Goal: Check status: Check status

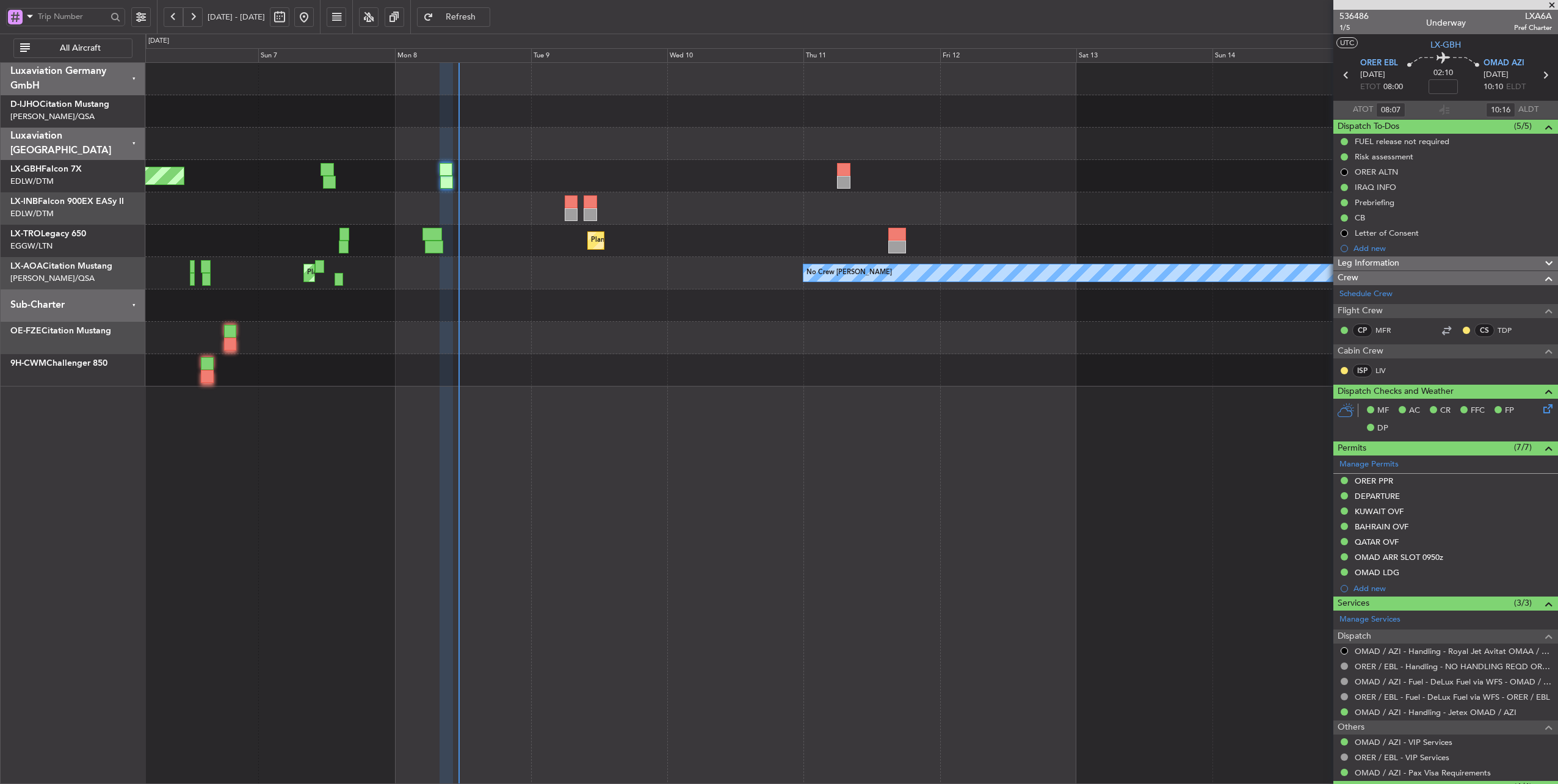
click at [760, 227] on div "Planned Maint Dusseldorf" at bounding box center [851, 240] width 1413 height 33
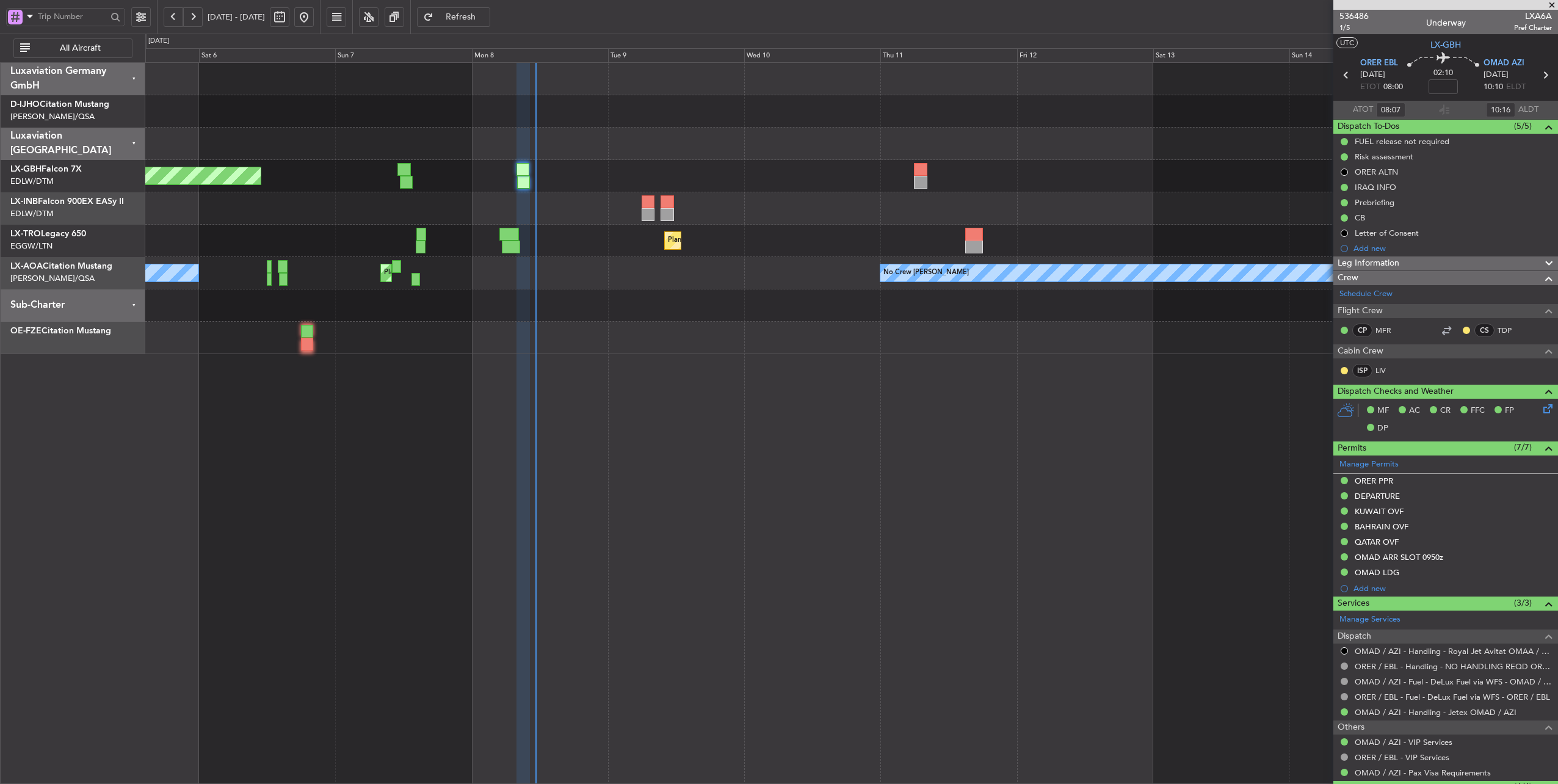
click at [840, 255] on div "Planned Maint Dusseldorf" at bounding box center [851, 240] width 1413 height 33
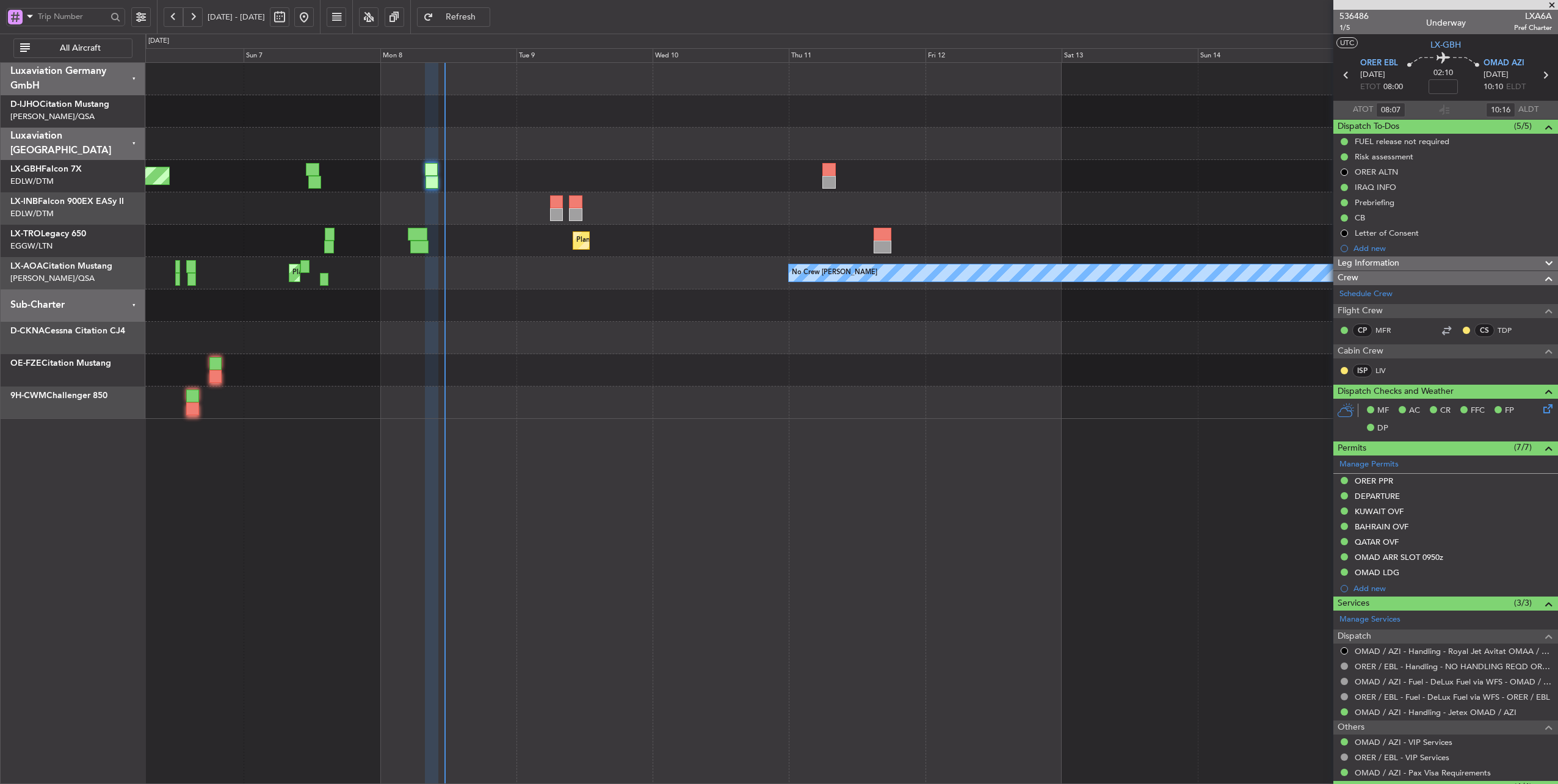
click at [732, 359] on div at bounding box center [851, 370] width 1413 height 33
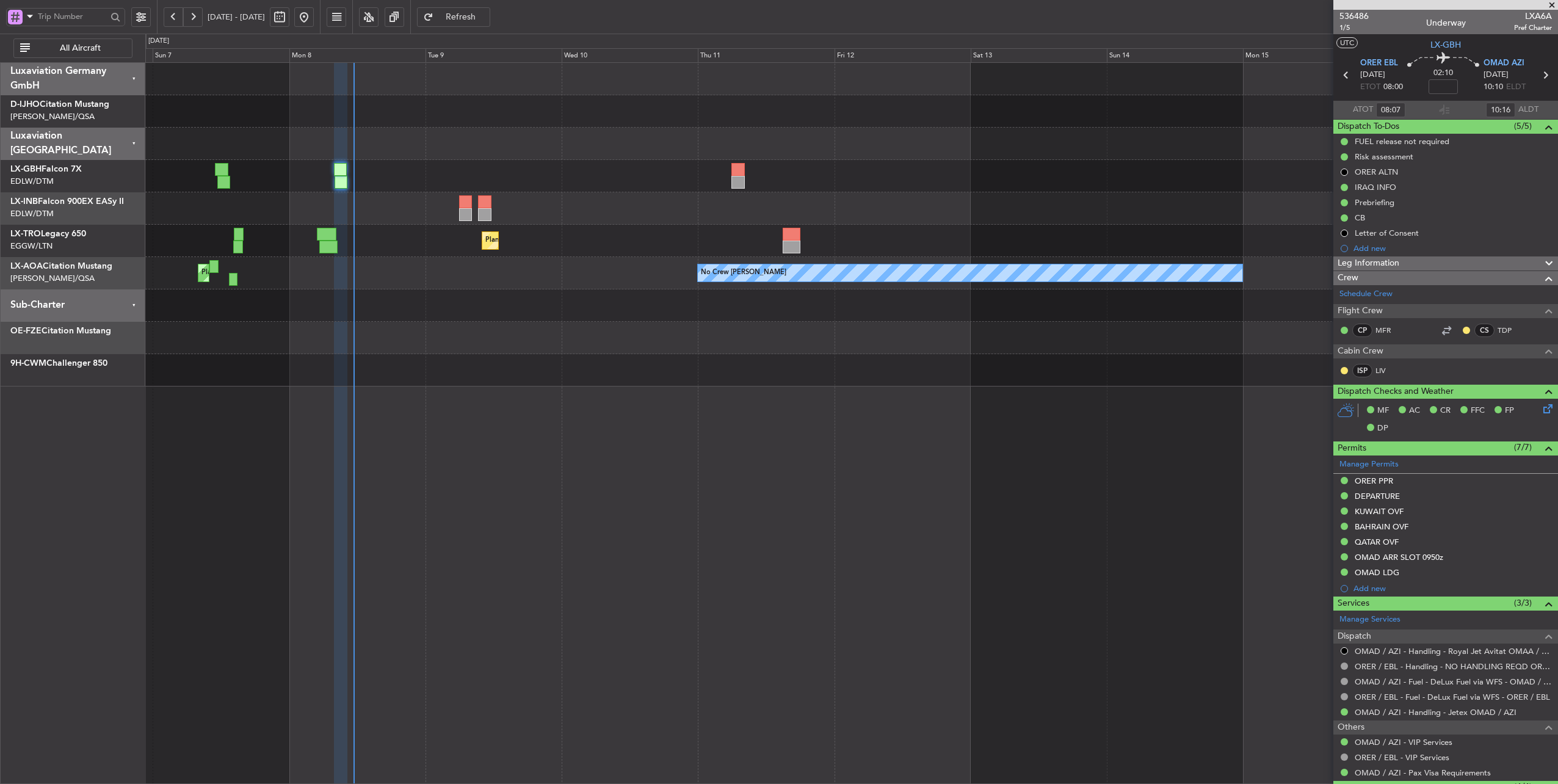
click at [619, 248] on div "Planned Maint Dusseldorf" at bounding box center [851, 240] width 1413 height 33
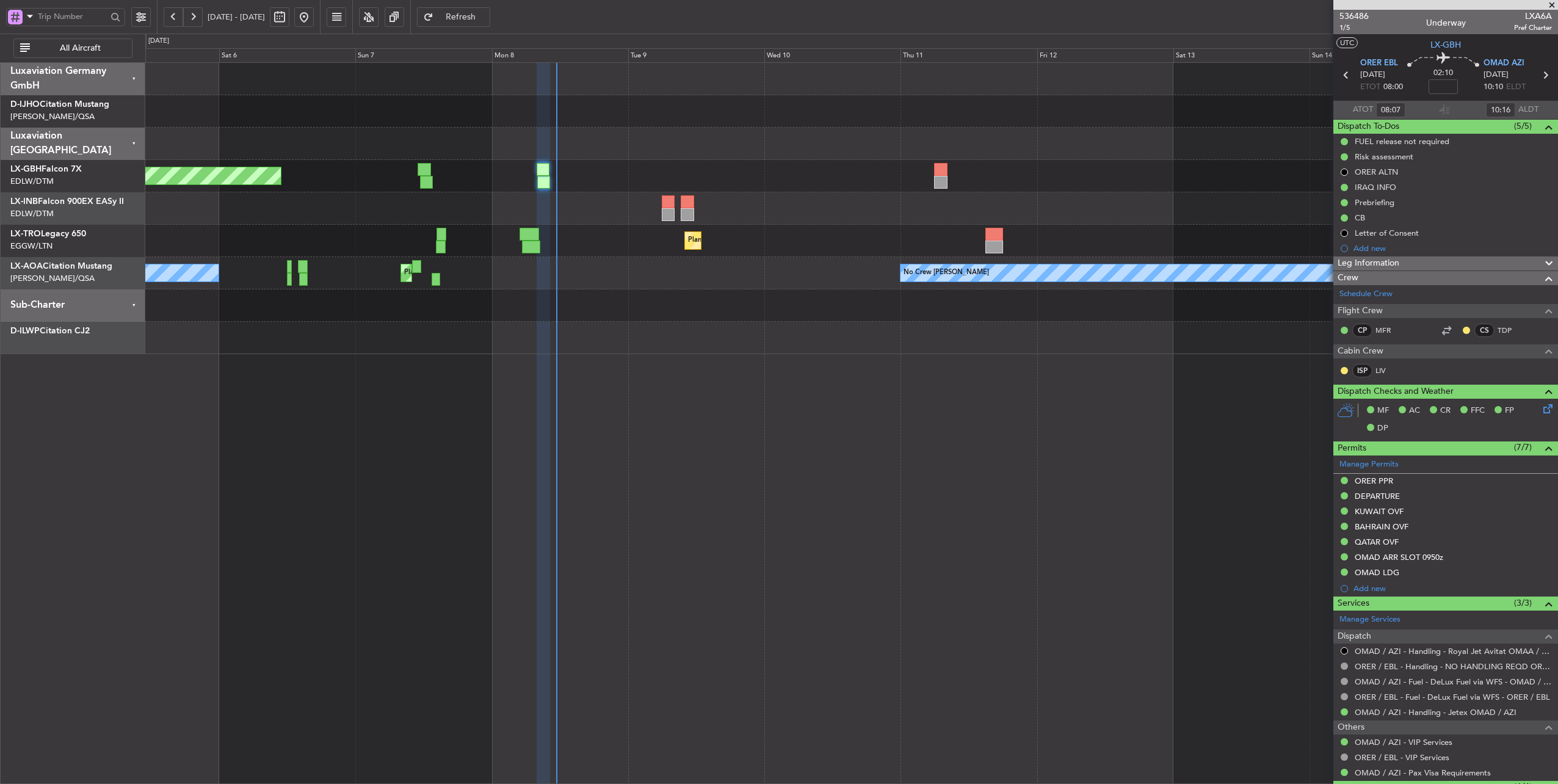
click at [612, 265] on div "Planned Maint [GEOGRAPHIC_DATA] ([GEOGRAPHIC_DATA] Intl) Planned Maint Nurnberg…" at bounding box center [851, 208] width 1413 height 291
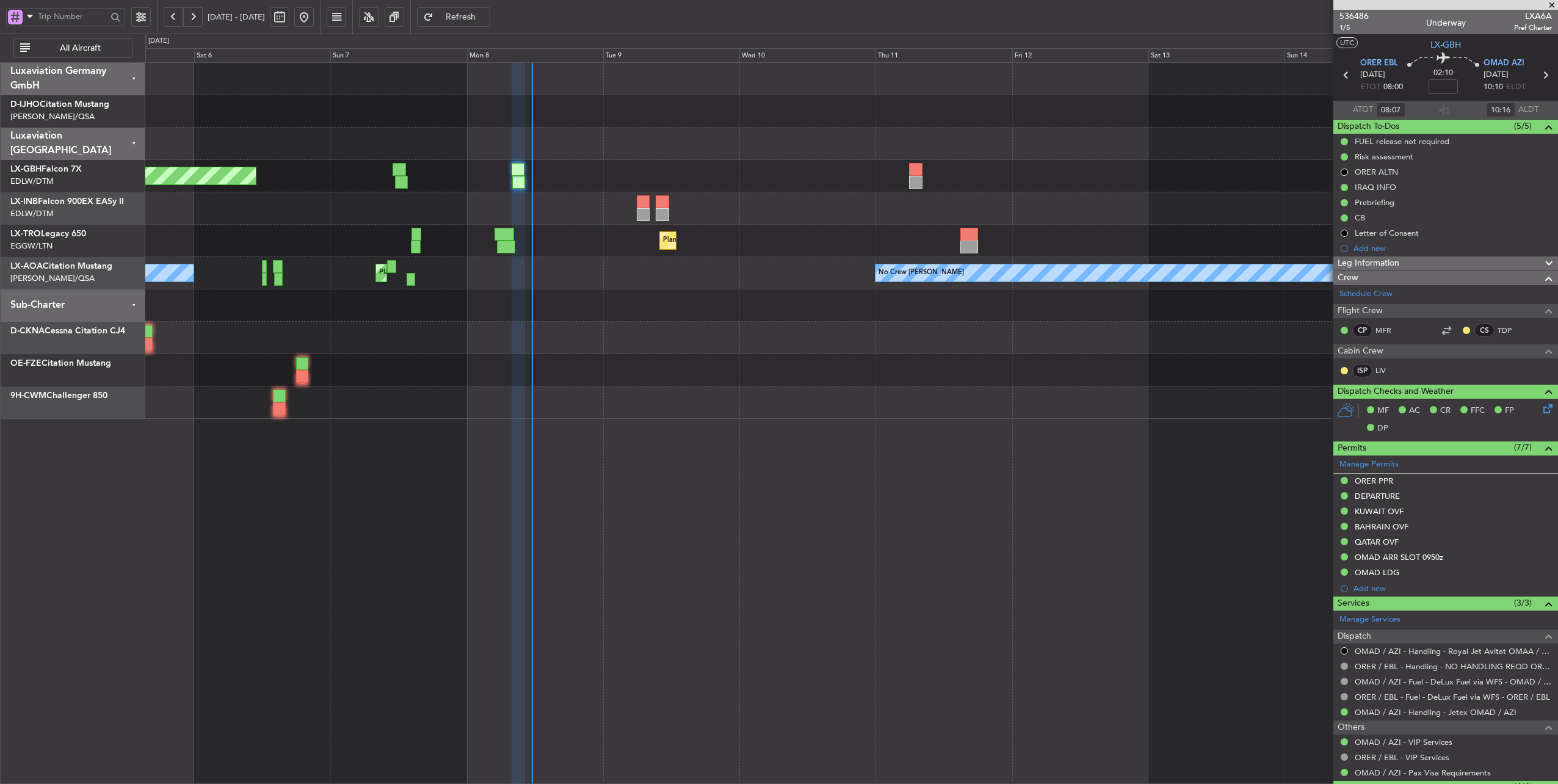
click at [691, 146] on div at bounding box center [851, 144] width 1413 height 33
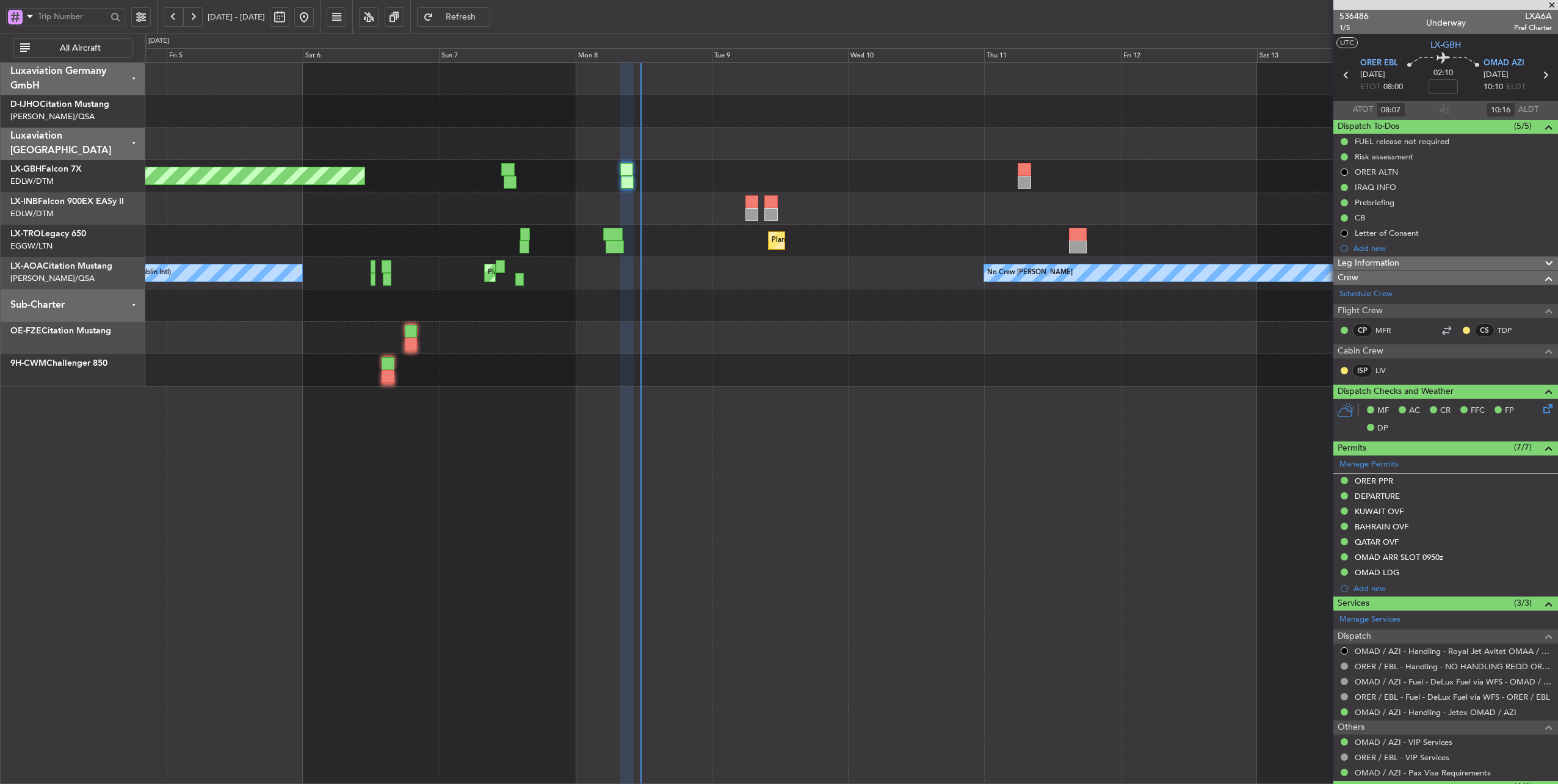
click at [732, 150] on div at bounding box center [851, 144] width 1413 height 33
click at [484, 19] on span "Refresh" at bounding box center [461, 18] width 50 height 9
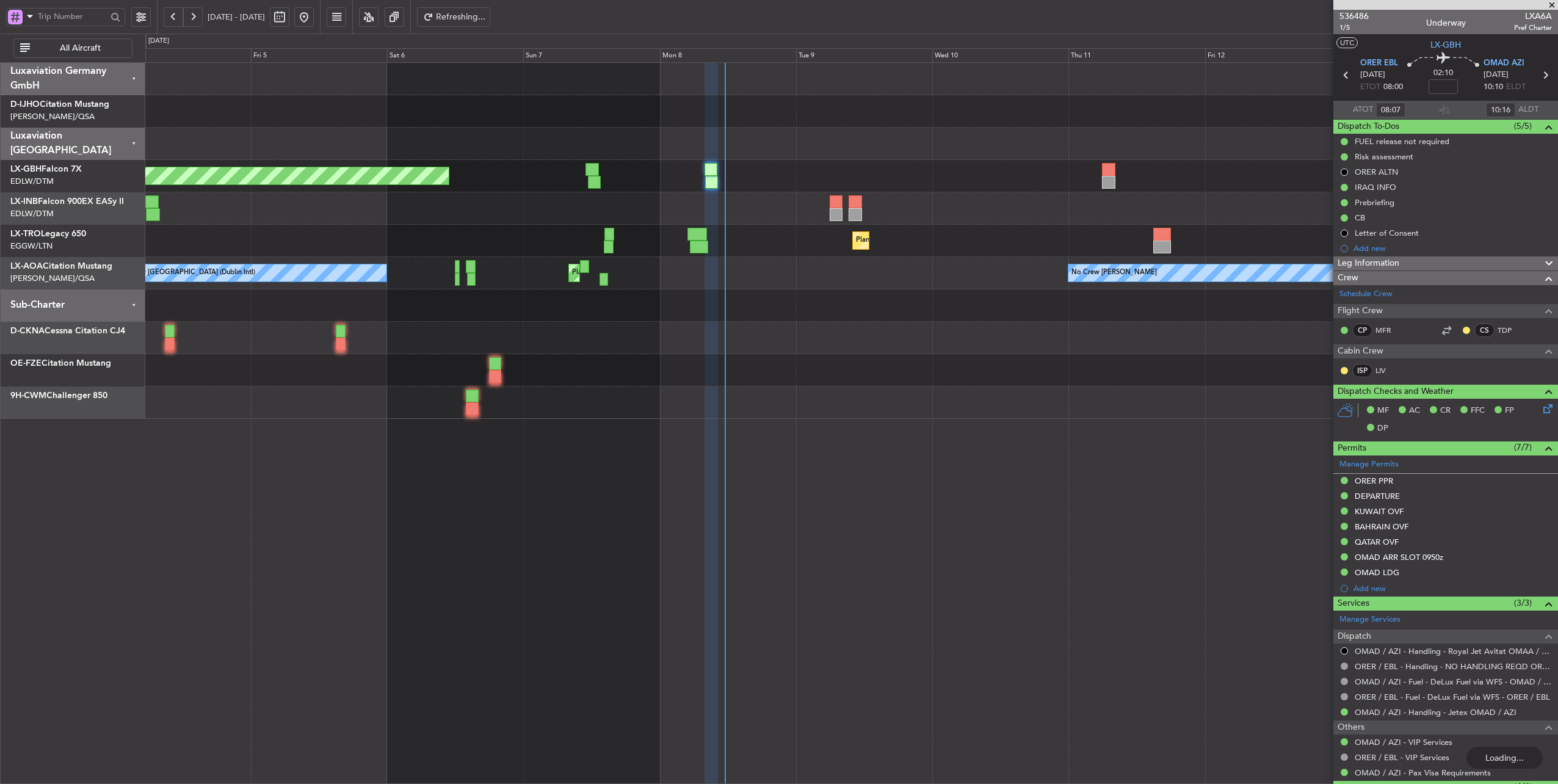
click at [890, 162] on div "Planned Maint [GEOGRAPHIC_DATA] ([GEOGRAPHIC_DATA] Intl)" at bounding box center [851, 176] width 1413 height 33
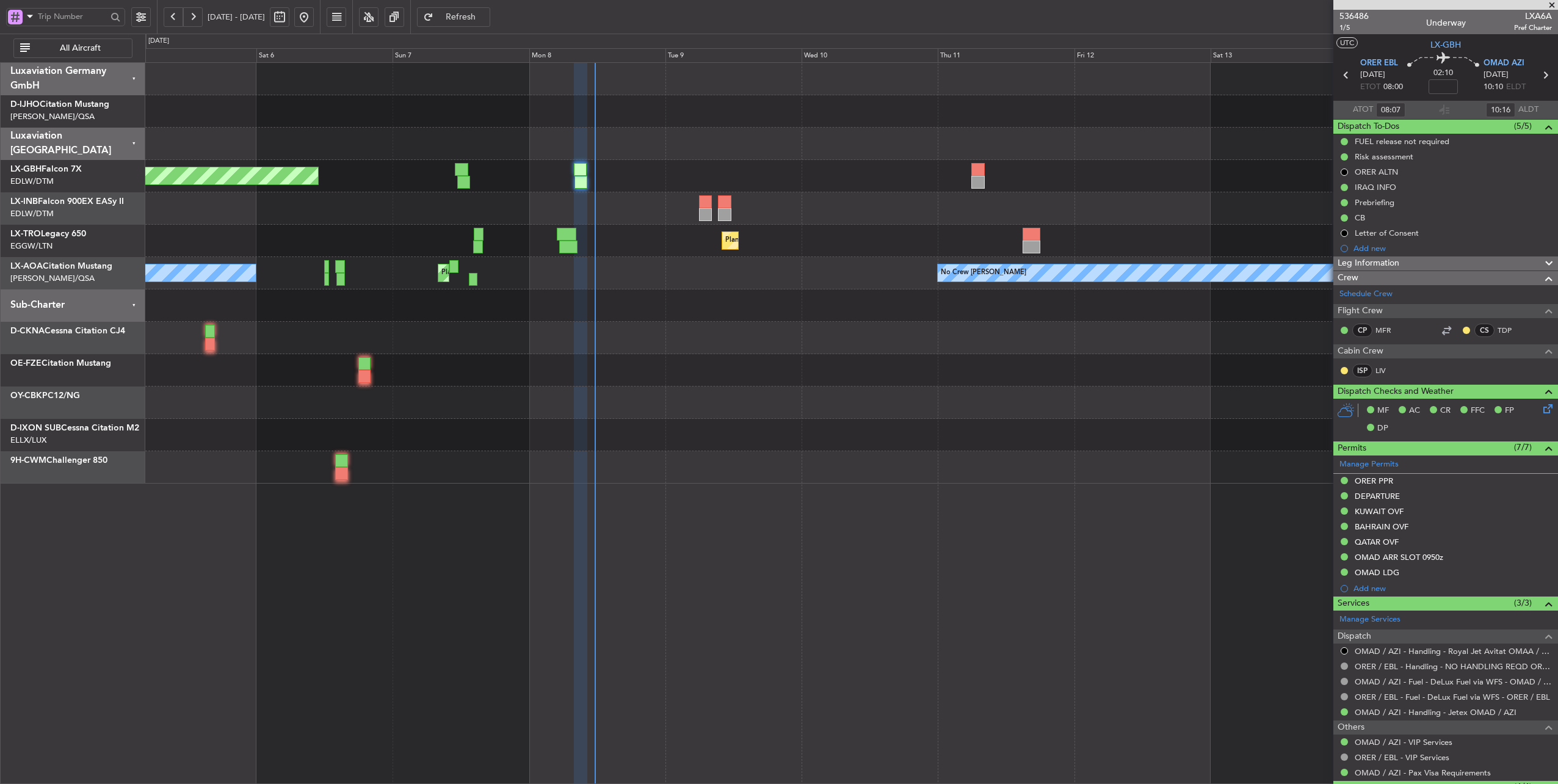
click at [848, 172] on div "Planned Maint [GEOGRAPHIC_DATA] ([GEOGRAPHIC_DATA] Intl) Planned Maint Nurnberg" at bounding box center [851, 176] width 1413 height 33
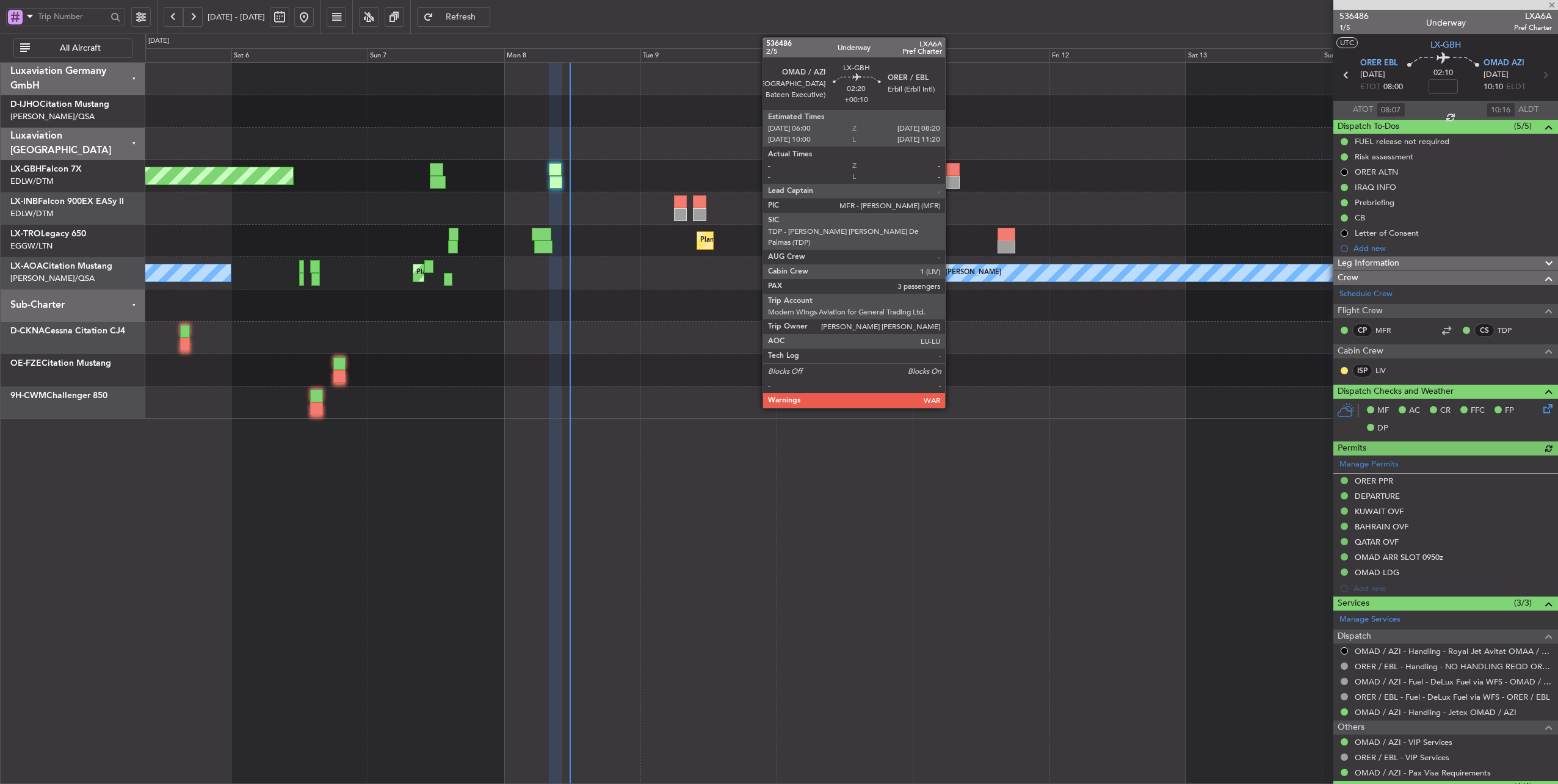
click at [951, 172] on div at bounding box center [953, 169] width 13 height 13
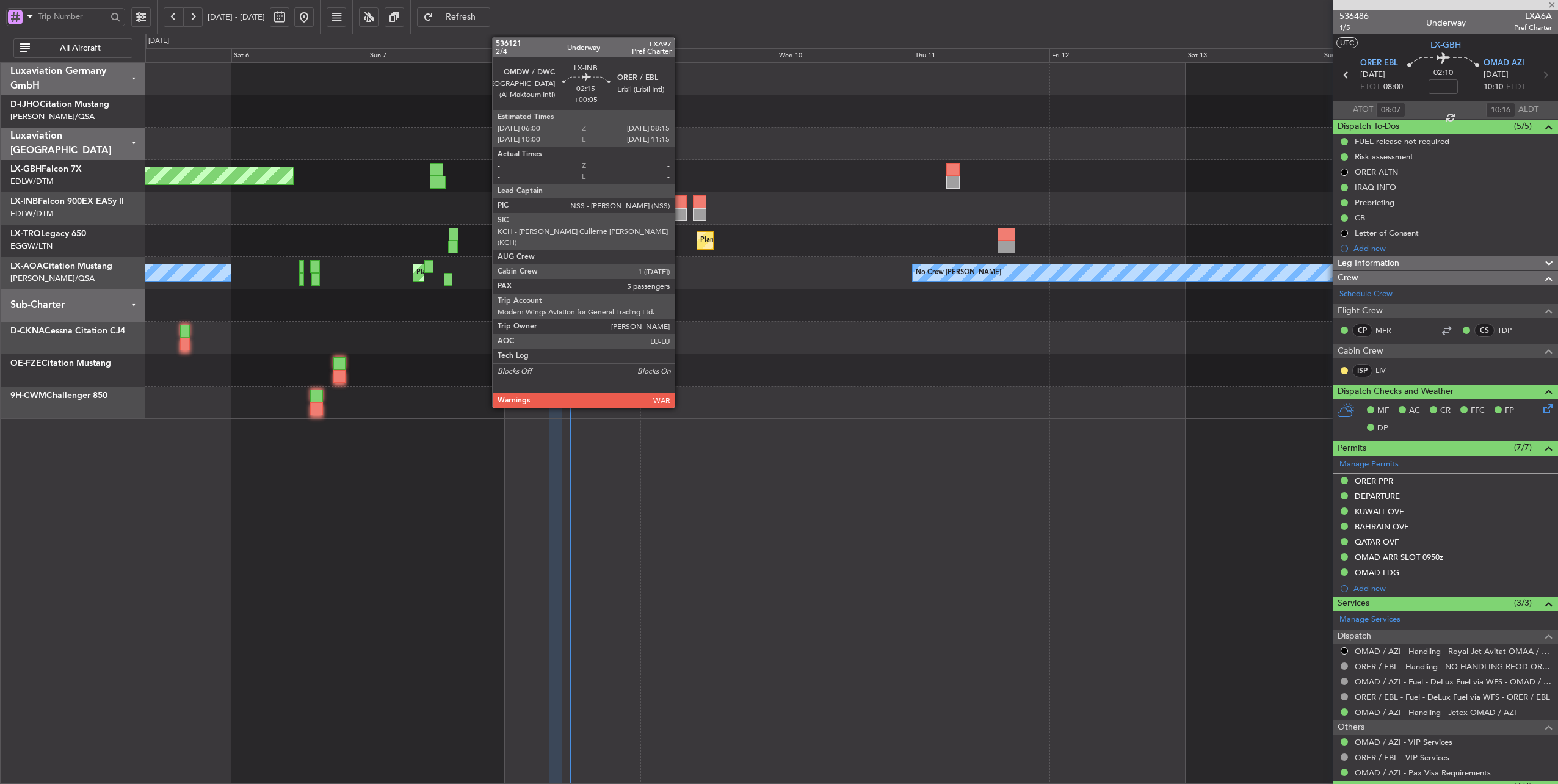
type input "+00:10"
type input "3"
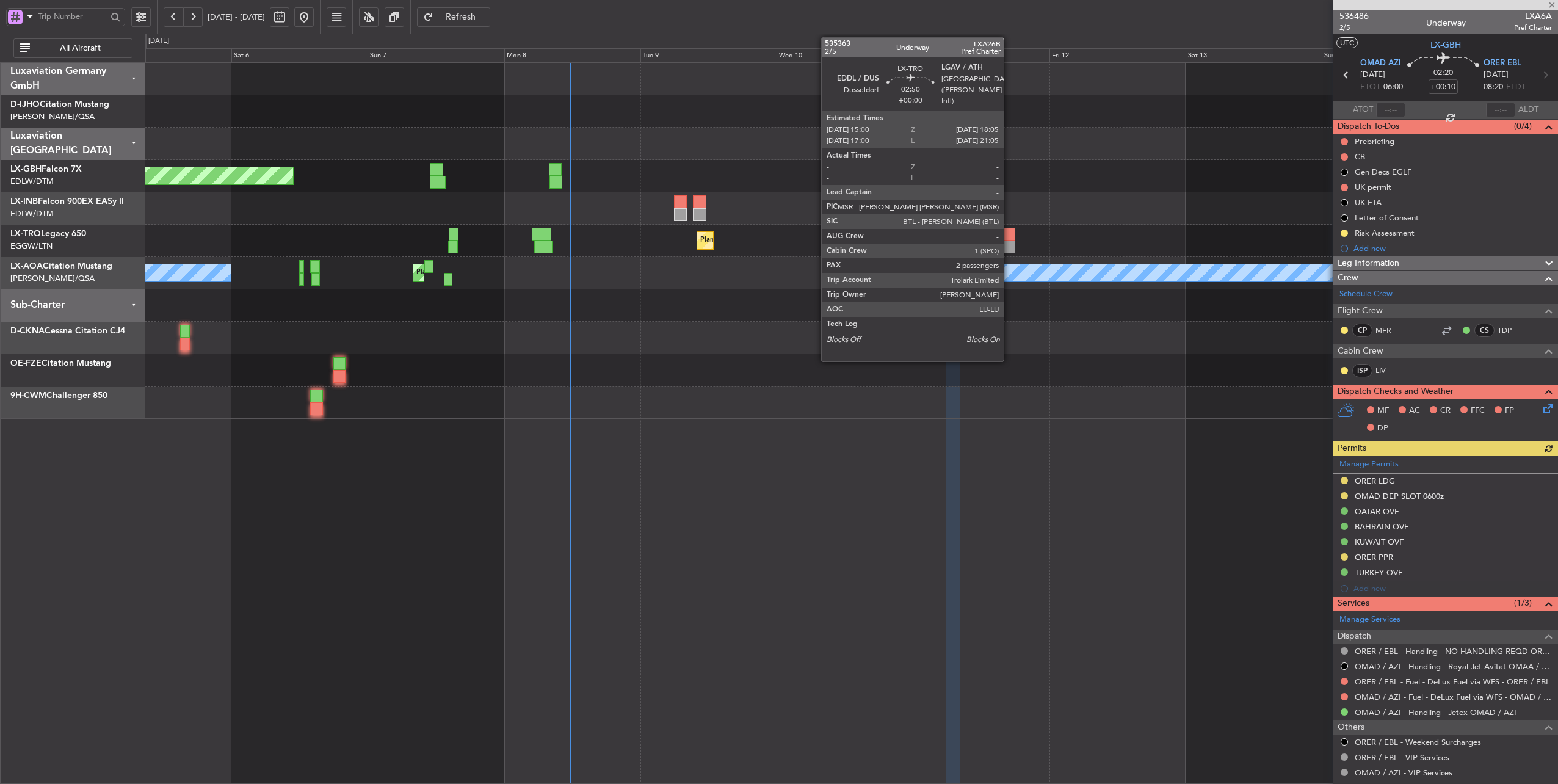
click at [1010, 240] on div at bounding box center [1006, 233] width 18 height 13
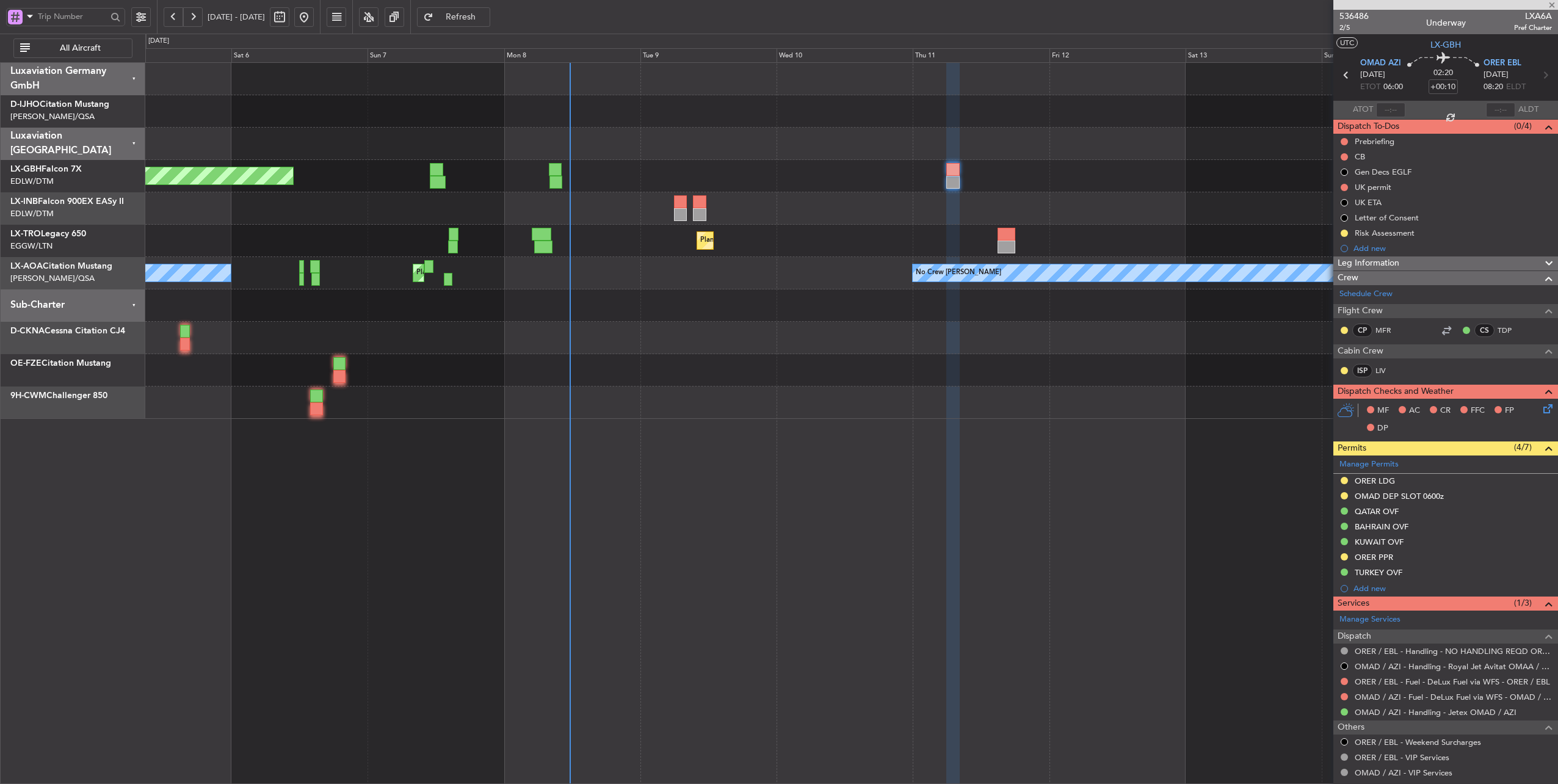
type input "2"
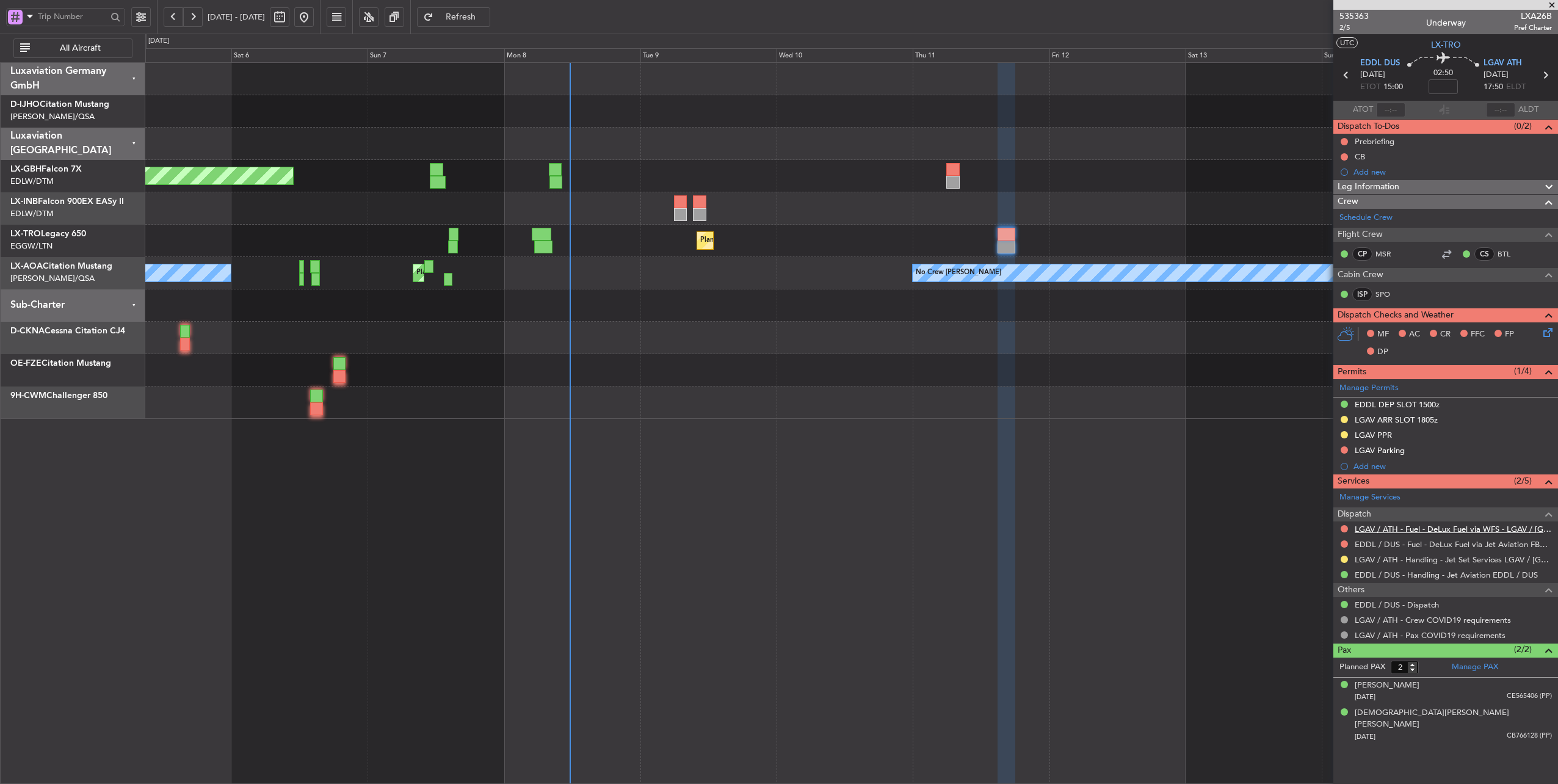
click at [1446, 527] on link "LGAV / ATH - Fuel - DeLux Fuel via WFS - LGAV / [GEOGRAPHIC_DATA]" at bounding box center [1453, 529] width 197 height 11
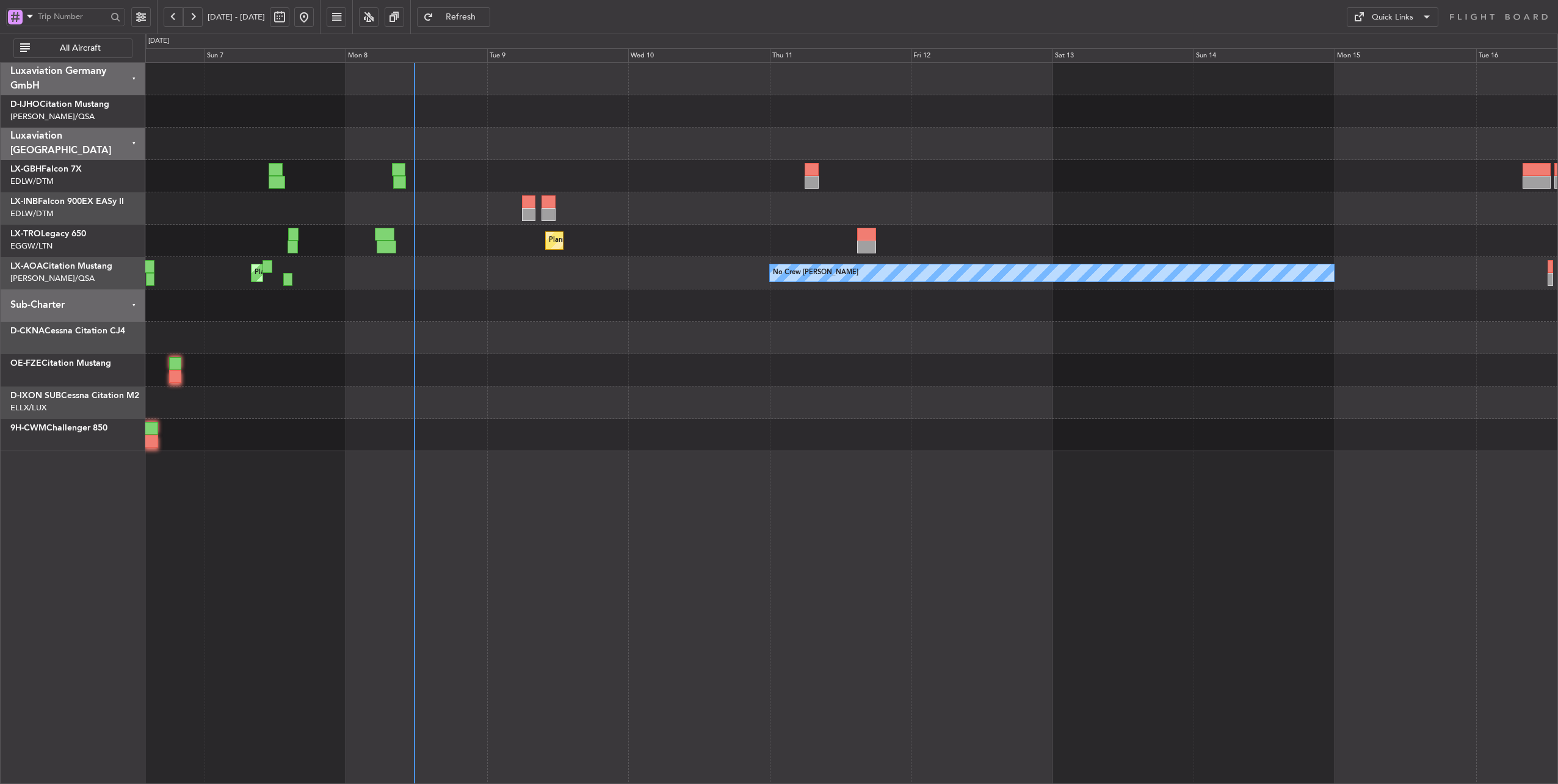
click at [743, 357] on div "Planned Maint Nurnberg Planned Maint [GEOGRAPHIC_DATA] ([GEOGRAPHIC_DATA]) Plan…" at bounding box center [851, 256] width 1413 height 388
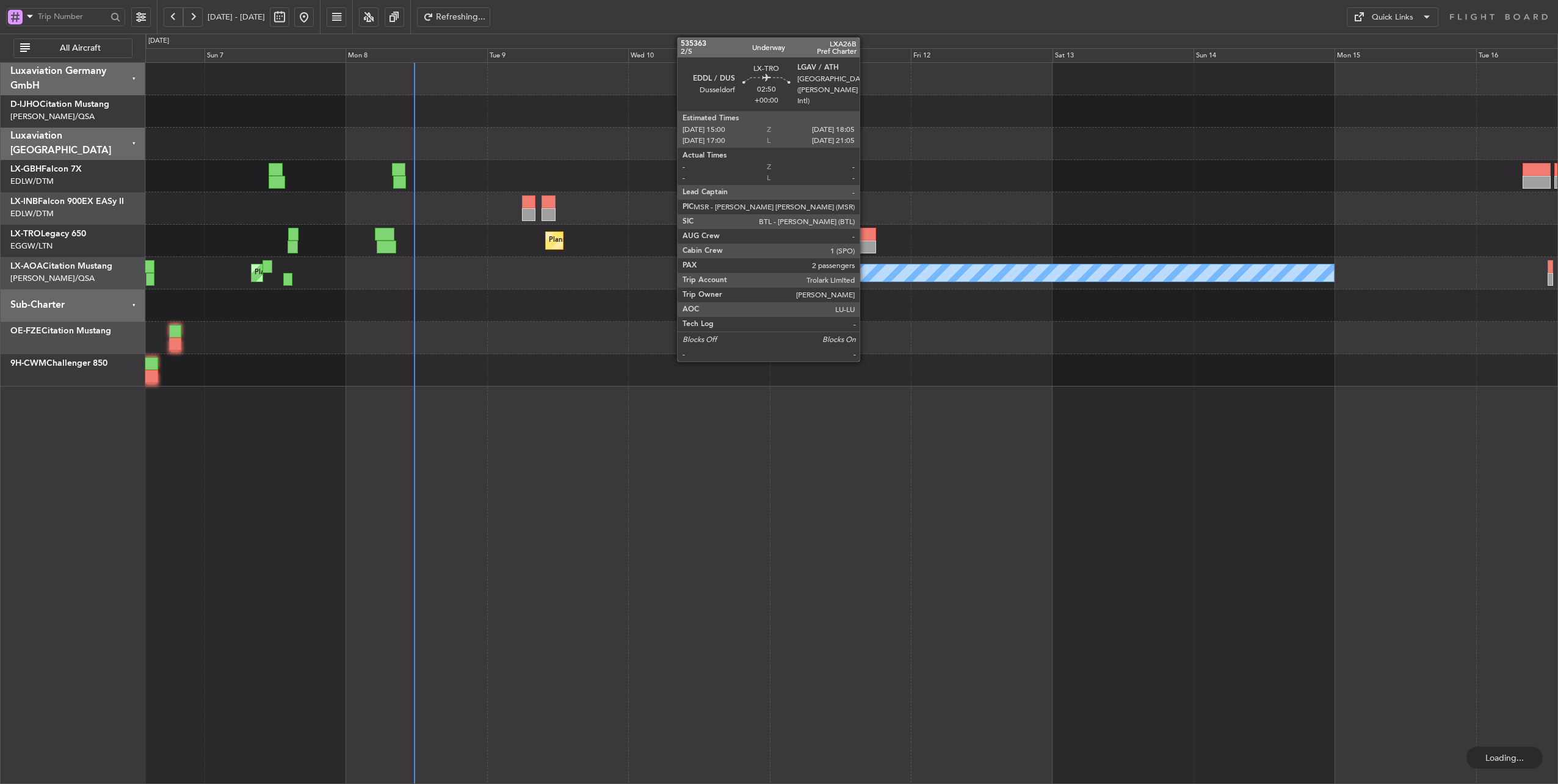
click at [865, 233] on div at bounding box center [866, 233] width 19 height 13
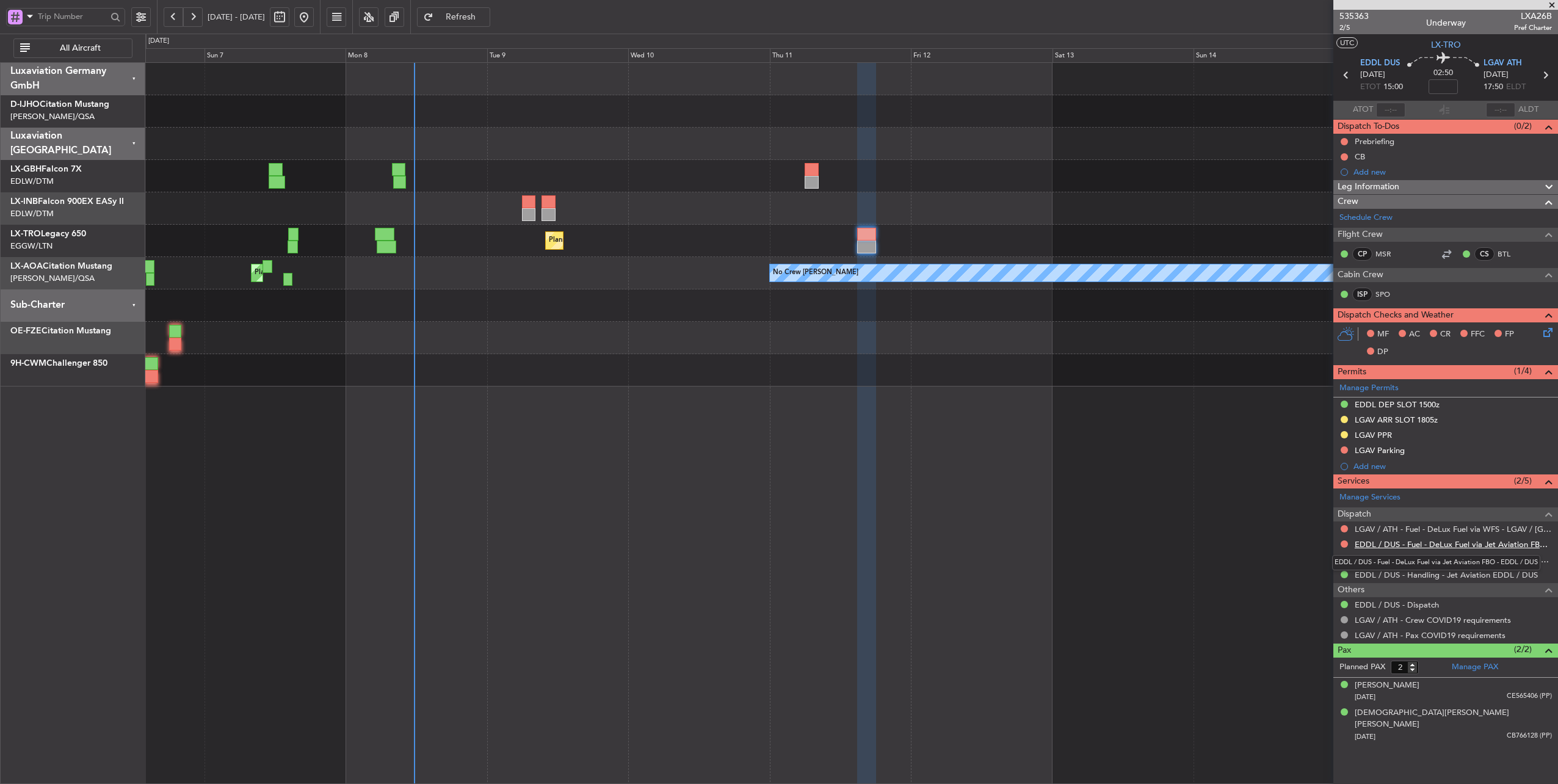
click at [1470, 544] on link "EDDL / DUS - Fuel - DeLux Fuel via Jet Aviation FBO - EDDL / DUS" at bounding box center [1453, 544] width 197 height 11
click at [629, 168] on div "Planned Maint Nurnberg Planned Maint Dubai (Dubai Intl)" at bounding box center [851, 176] width 1413 height 33
